Goal: Task Accomplishment & Management: Manage account settings

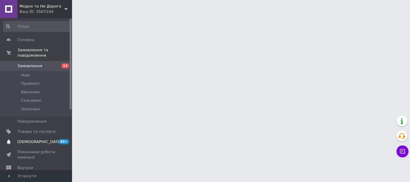
click at [26, 139] on span "[DEMOGRAPHIC_DATA]" at bounding box center [39, 141] width 44 height 5
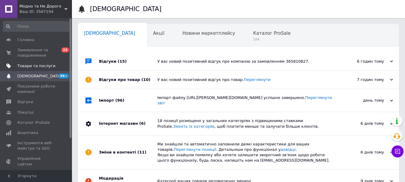
click at [39, 66] on span "Товари та послуги" at bounding box center [36, 65] width 38 height 5
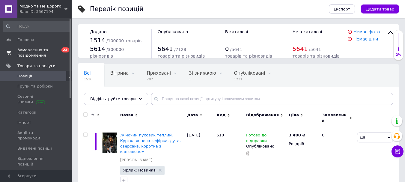
click at [44, 52] on span "Замовлення та повідомлення" at bounding box center [36, 52] width 38 height 11
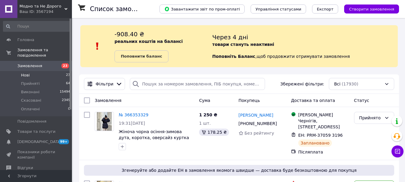
click at [32, 71] on li "Нові 23" at bounding box center [37, 75] width 74 height 8
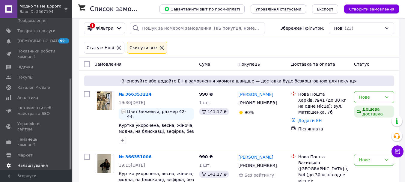
scroll to position [60, 0]
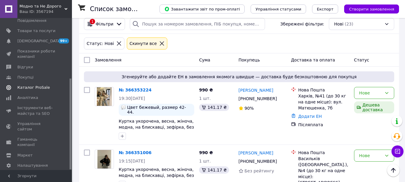
click at [32, 85] on link "Каталог ProSale" at bounding box center [37, 87] width 74 height 10
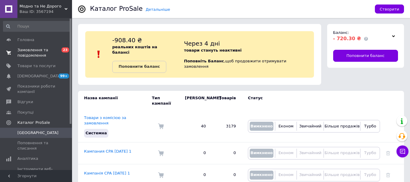
click at [30, 56] on span "Замовлення та повідомлення" at bounding box center [36, 52] width 38 height 11
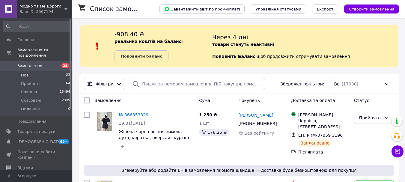
click at [31, 71] on li "Нові 23" at bounding box center [37, 75] width 74 height 8
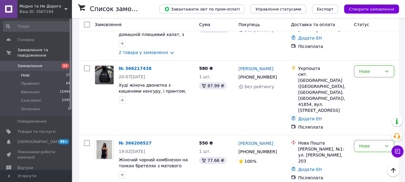
scroll to position [1163, 0]
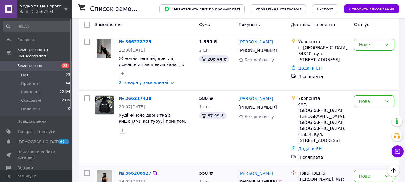
click at [132, 171] on link "№ 366208527" at bounding box center [135, 173] width 33 height 5
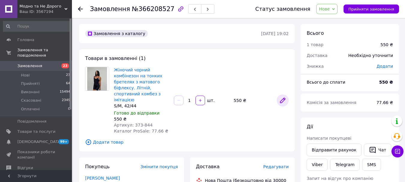
click at [283, 99] on icon at bounding box center [282, 100] width 5 height 5
